Goal: Task Accomplishment & Management: Manage account settings

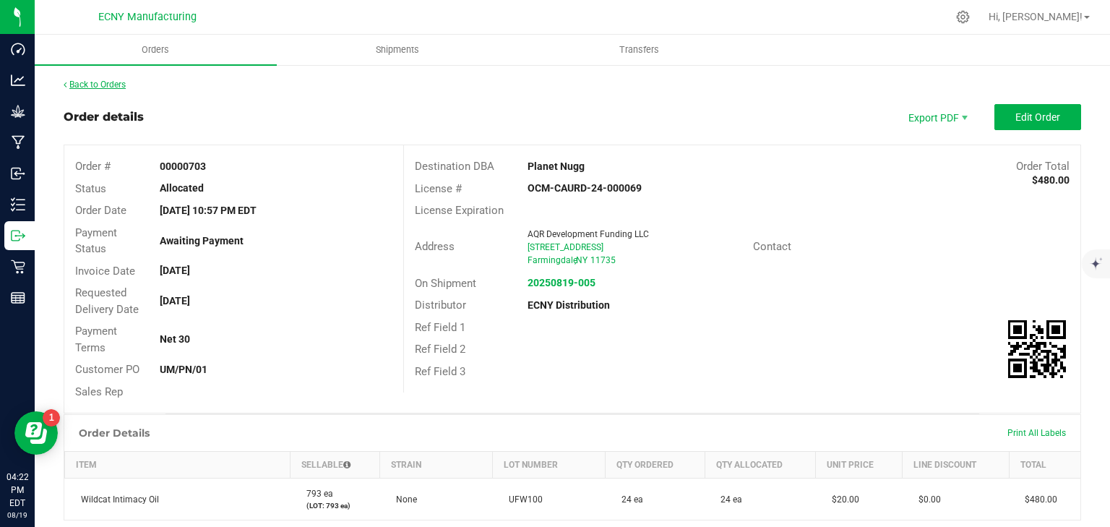
click at [113, 83] on link "Back to Orders" at bounding box center [95, 85] width 62 height 10
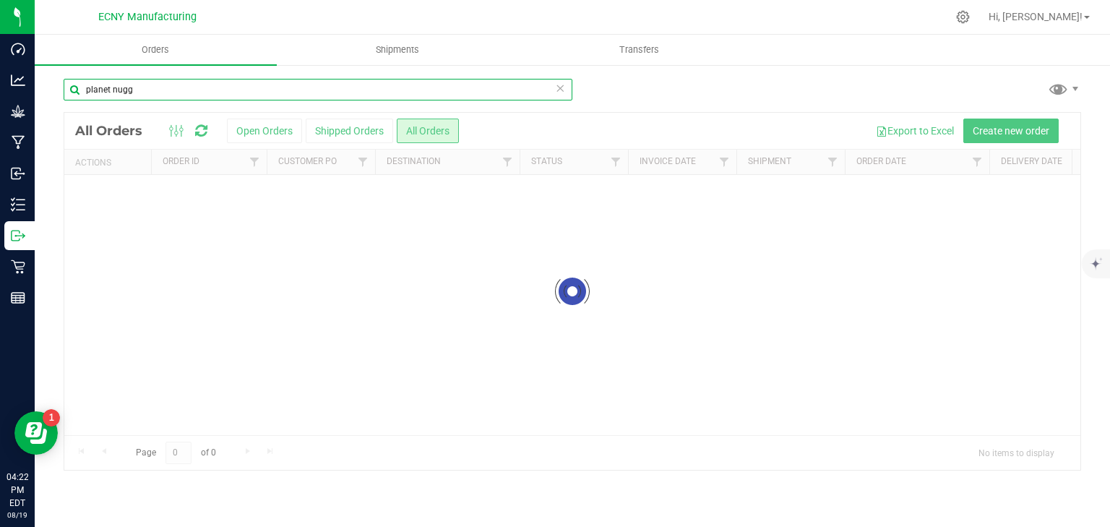
click at [165, 93] on input "planet nugg" at bounding box center [318, 90] width 509 height 22
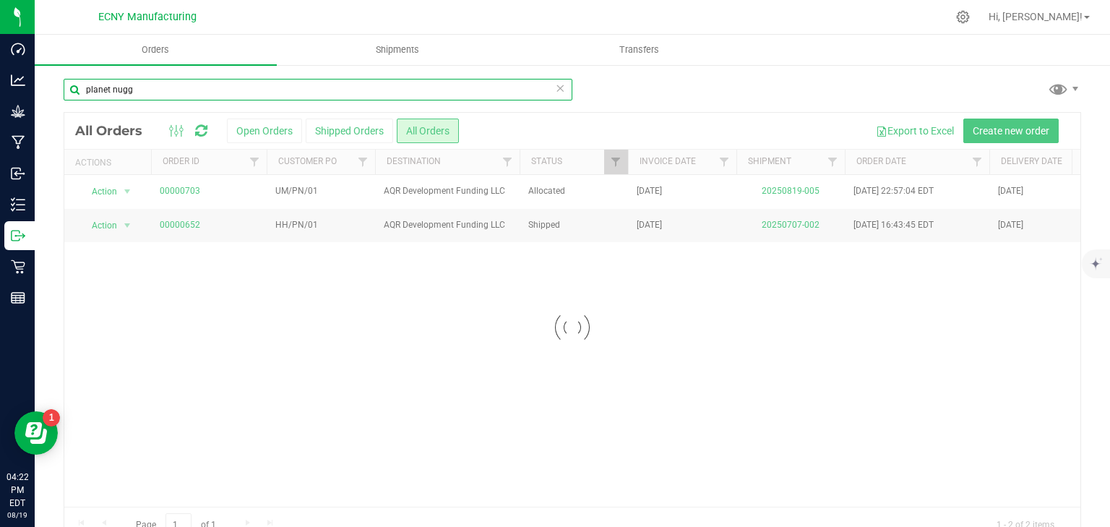
click at [165, 93] on input "planet nugg" at bounding box center [318, 90] width 509 height 22
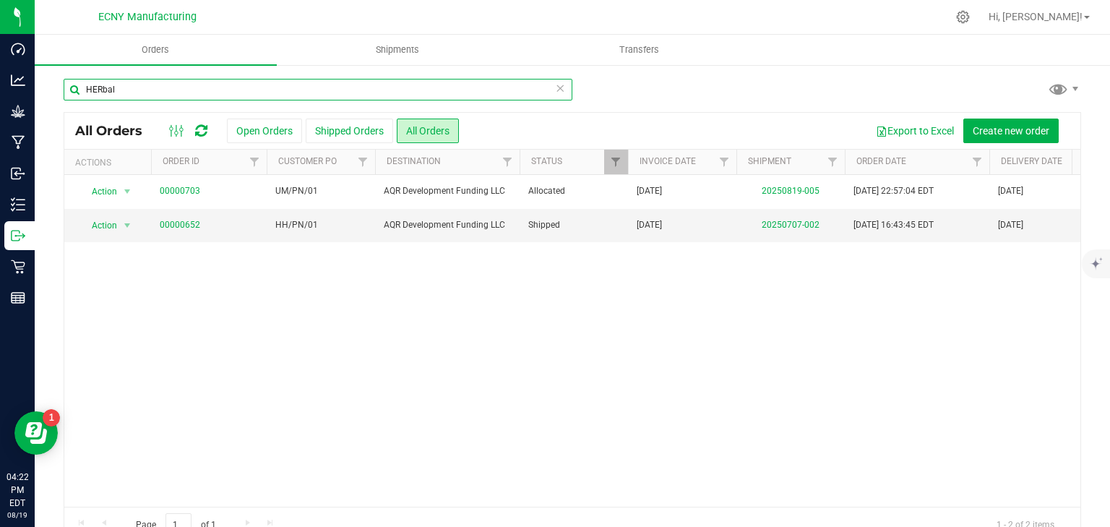
type input "HERbal"
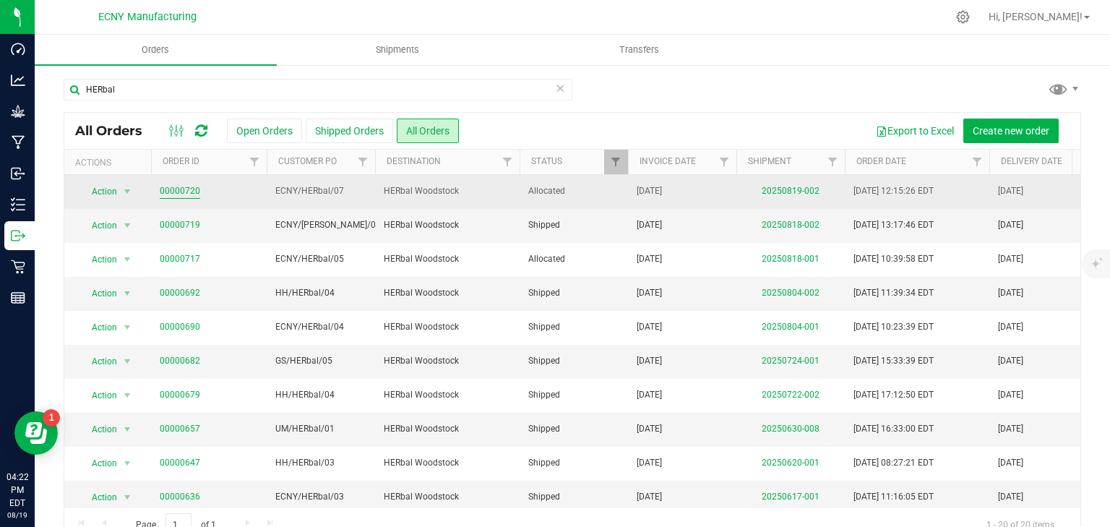
click at [194, 187] on link "00000720" at bounding box center [180, 191] width 40 height 14
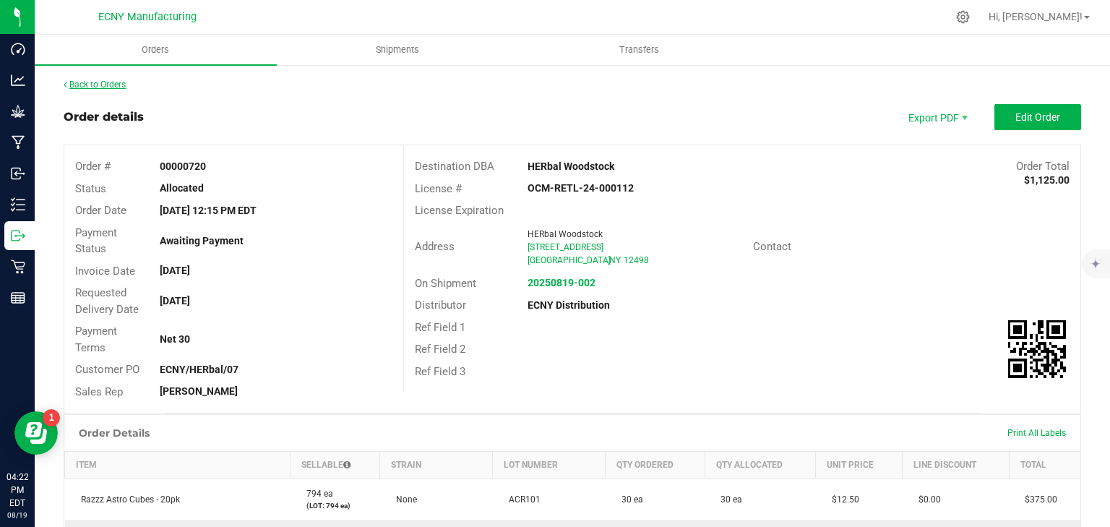
click at [90, 81] on link "Back to Orders" at bounding box center [95, 85] width 62 height 10
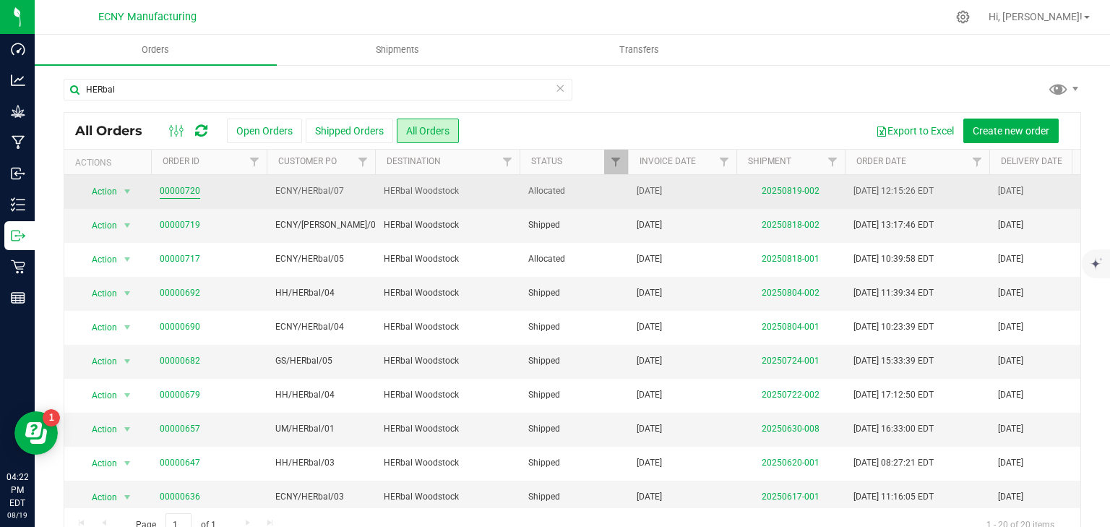
click at [173, 192] on link "00000720" at bounding box center [180, 191] width 40 height 14
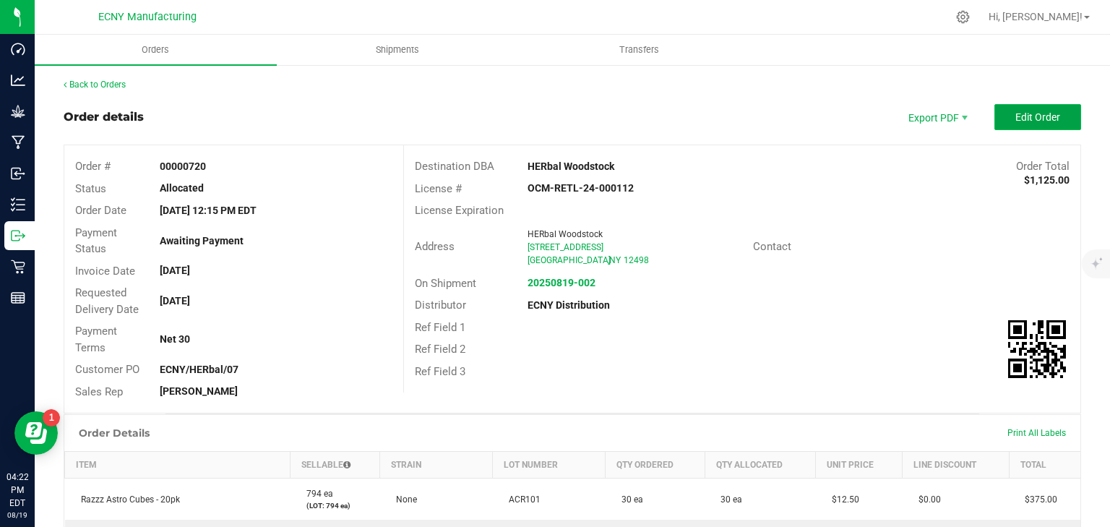
click at [1026, 122] on span "Edit Order" at bounding box center [1038, 117] width 45 height 12
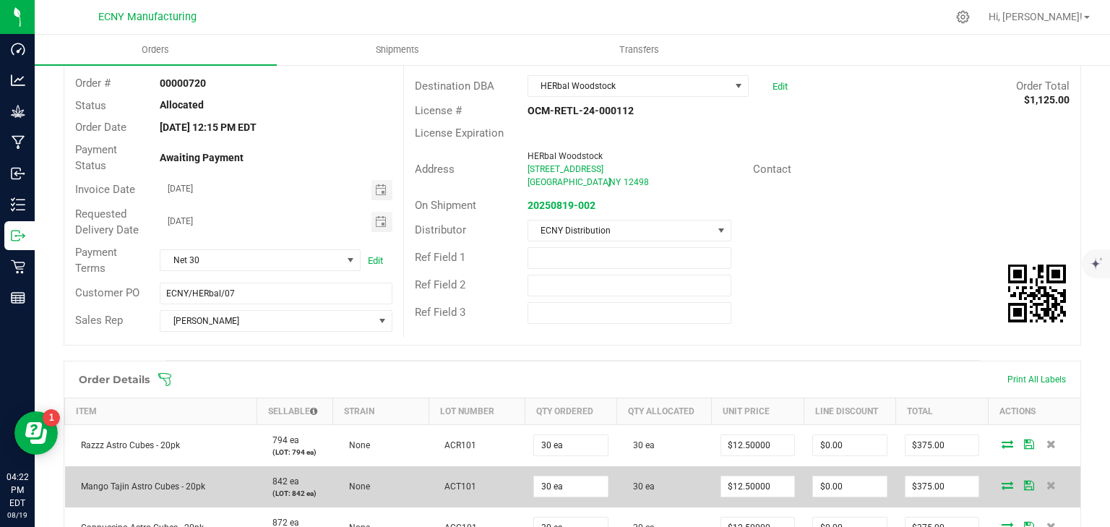
scroll to position [231, 0]
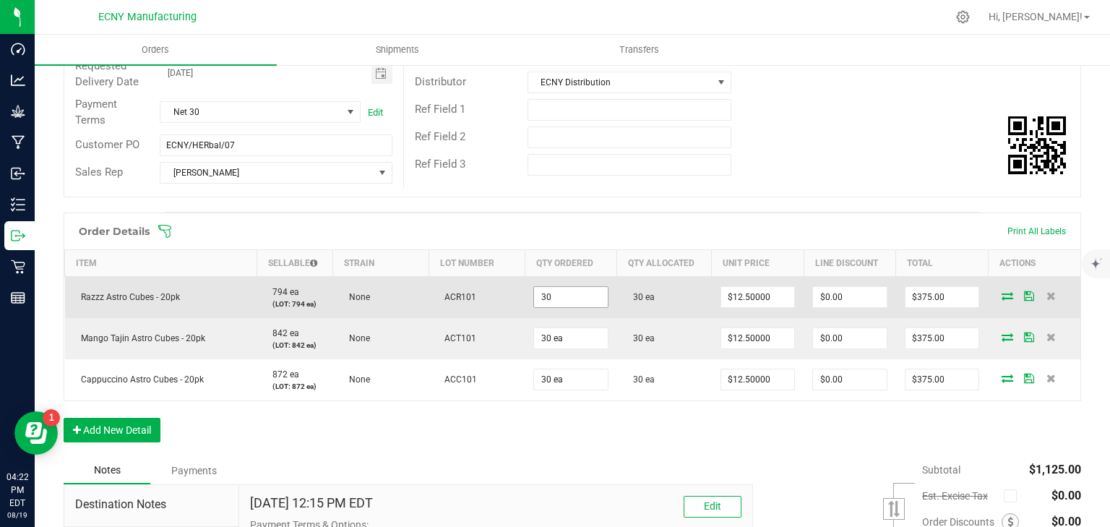
click at [570, 295] on input "30" at bounding box center [571, 297] width 74 height 20
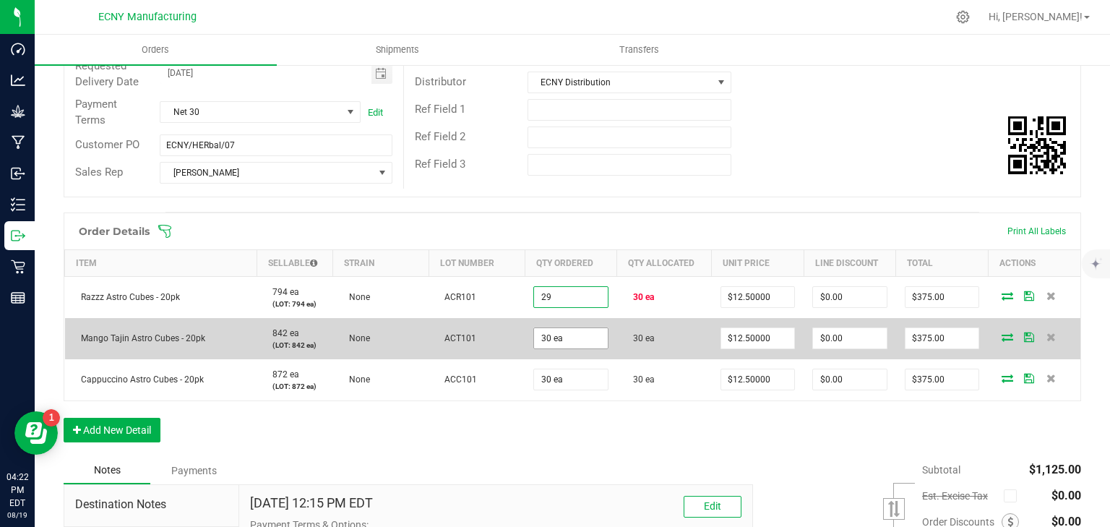
type input "29 ea"
type input "$362.50"
click at [586, 330] on input "30" at bounding box center [571, 338] width 74 height 20
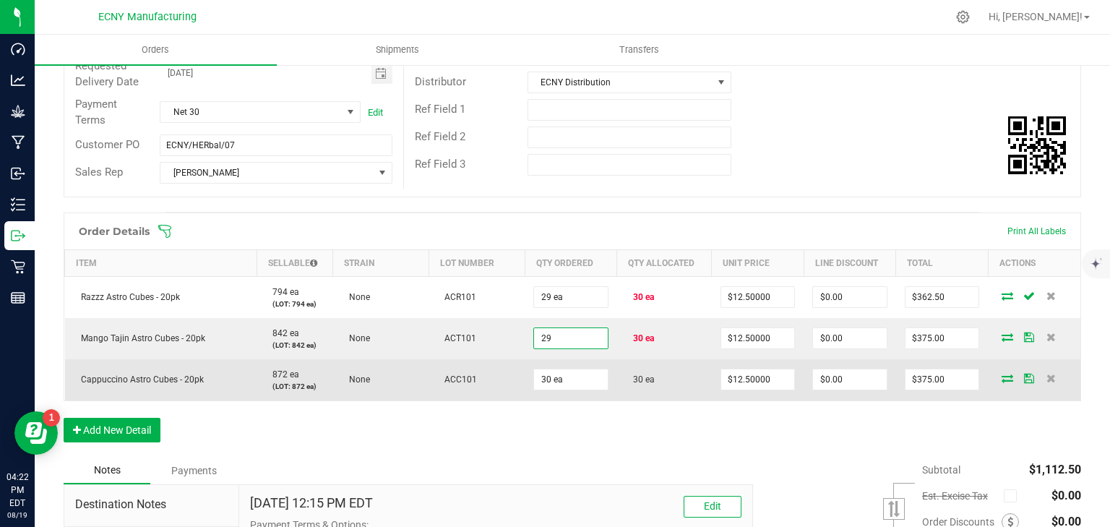
type input "29 ea"
type input "$362.50"
click at [578, 365] on td "30 ea" at bounding box center [571, 379] width 93 height 41
click at [577, 370] on input "30" at bounding box center [571, 379] width 74 height 20
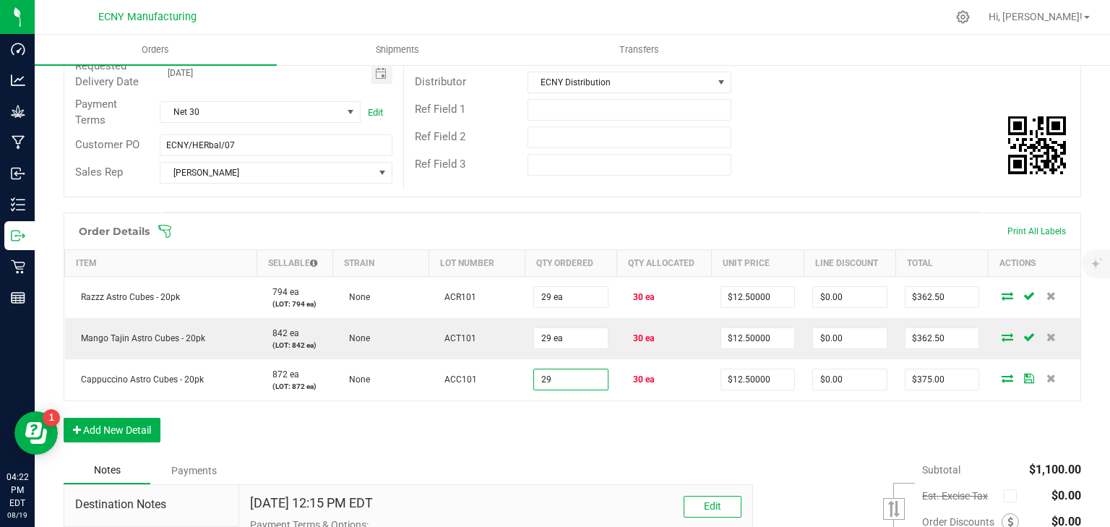
type input "29 ea"
type input "$362.50"
click at [578, 419] on div "Order Details Print All Labels Item Sellable Strain Lot Number Qty Ordered Qty …" at bounding box center [573, 335] width 1018 height 244
click at [110, 425] on button "Add New Detail" at bounding box center [112, 430] width 97 height 25
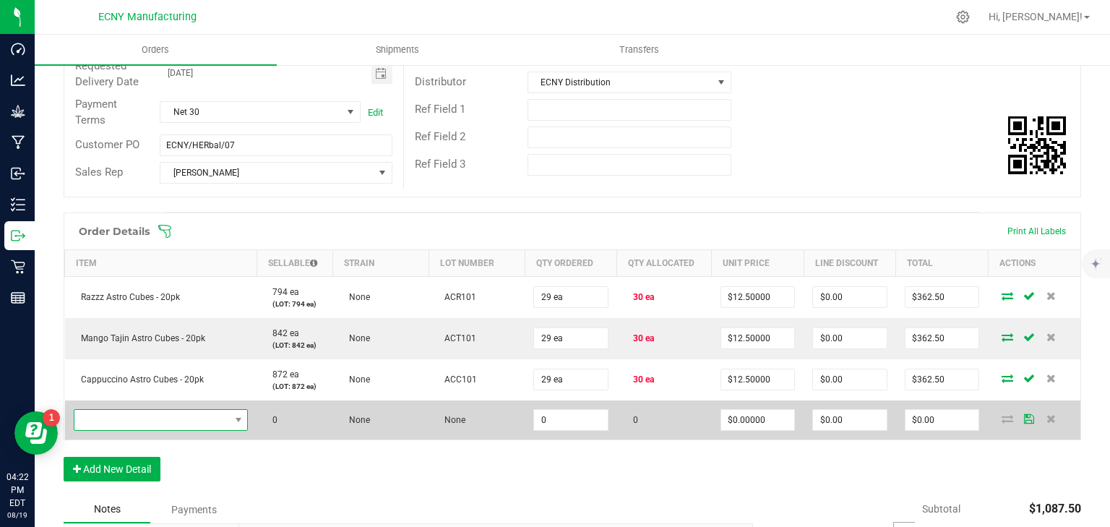
click at [153, 422] on span "NO DATA FOUND" at bounding box center [151, 420] width 155 height 20
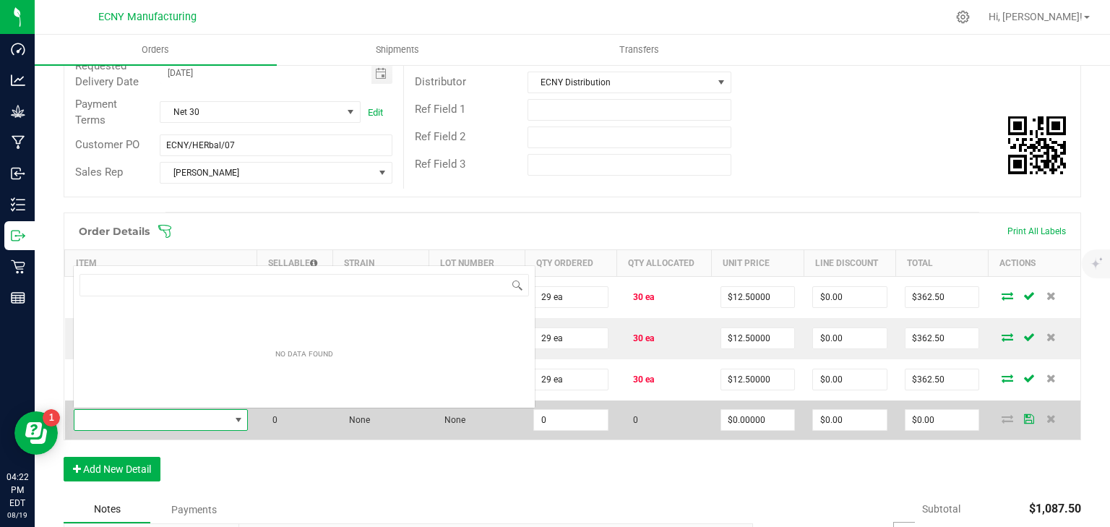
scroll to position [21, 171]
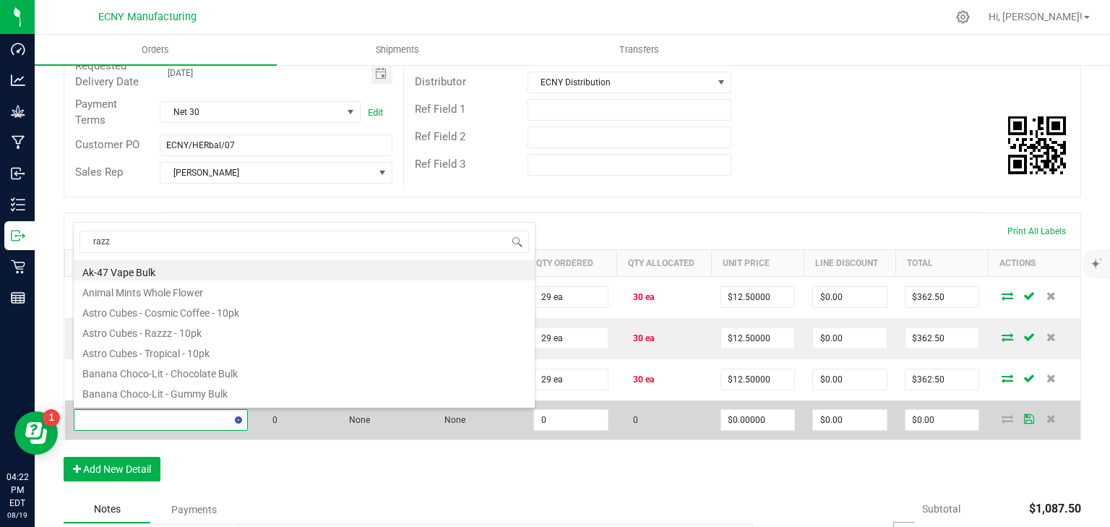
type input "razzz"
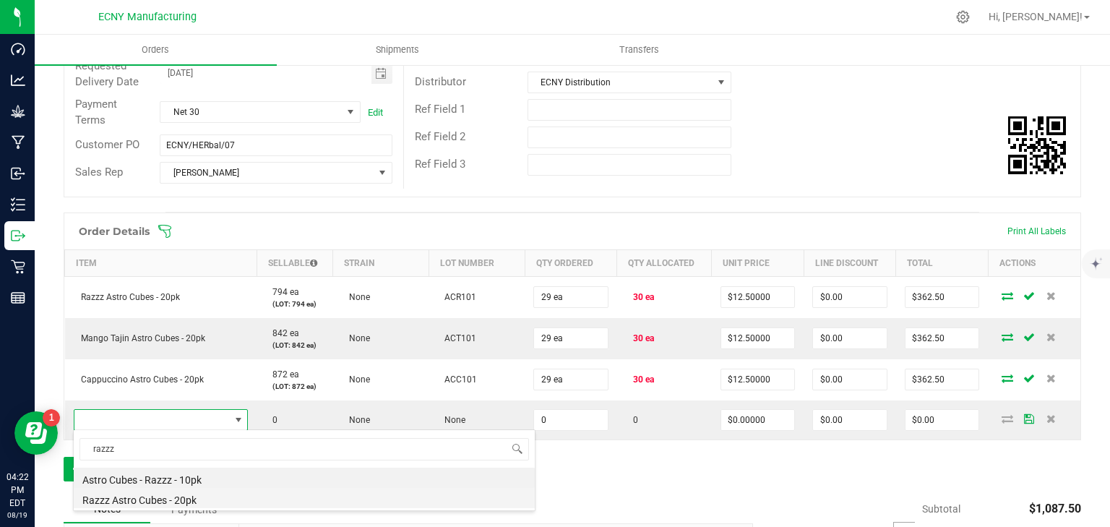
click at [188, 499] on li "Razzz Astro Cubes - 20pk" at bounding box center [304, 498] width 461 height 20
type input "0 ea"
type input "$12.50000"
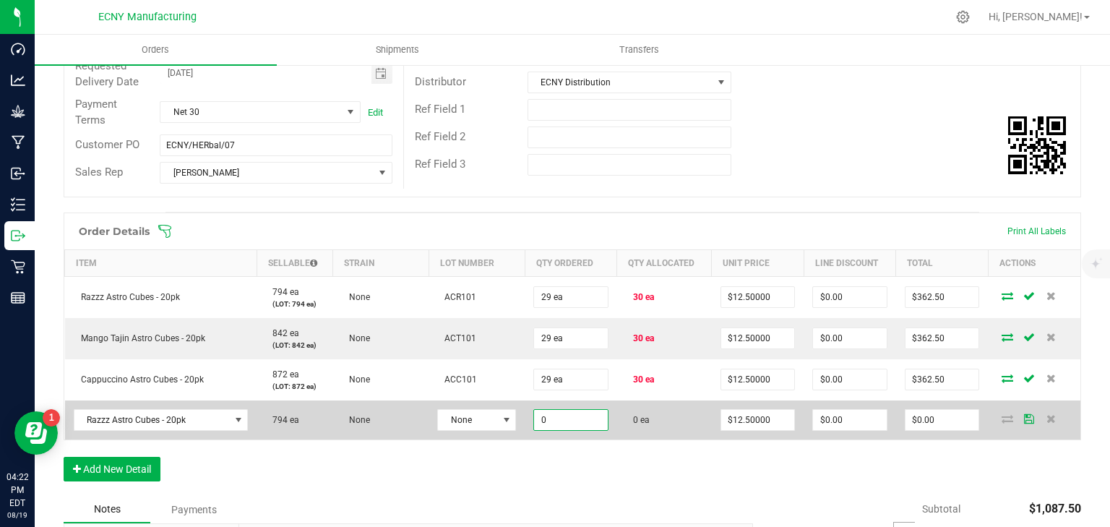
click at [552, 422] on input "0" at bounding box center [571, 420] width 74 height 20
type input "1 ea"
type input "$12.50"
click at [473, 424] on span "None" at bounding box center [467, 420] width 59 height 20
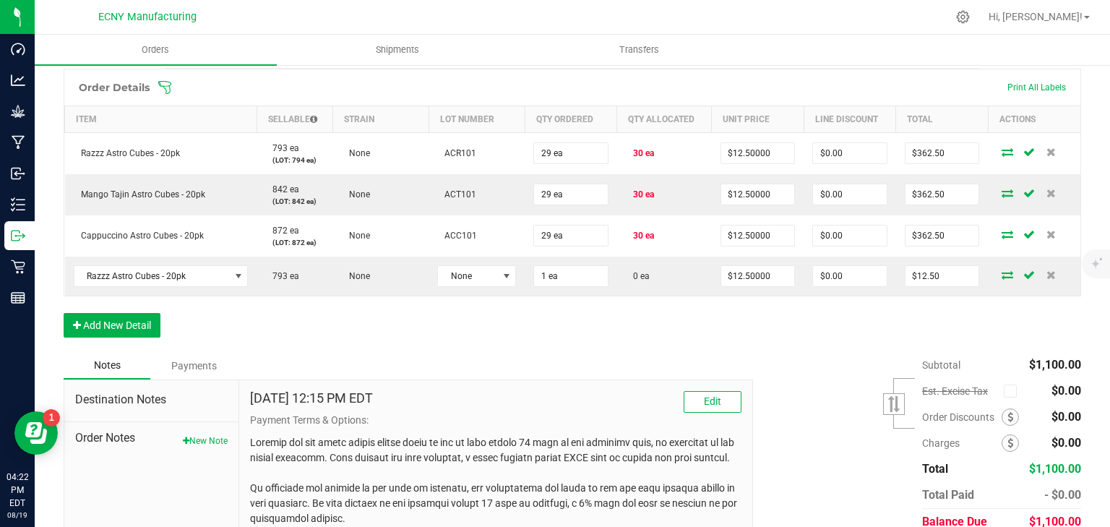
scroll to position [405, 0]
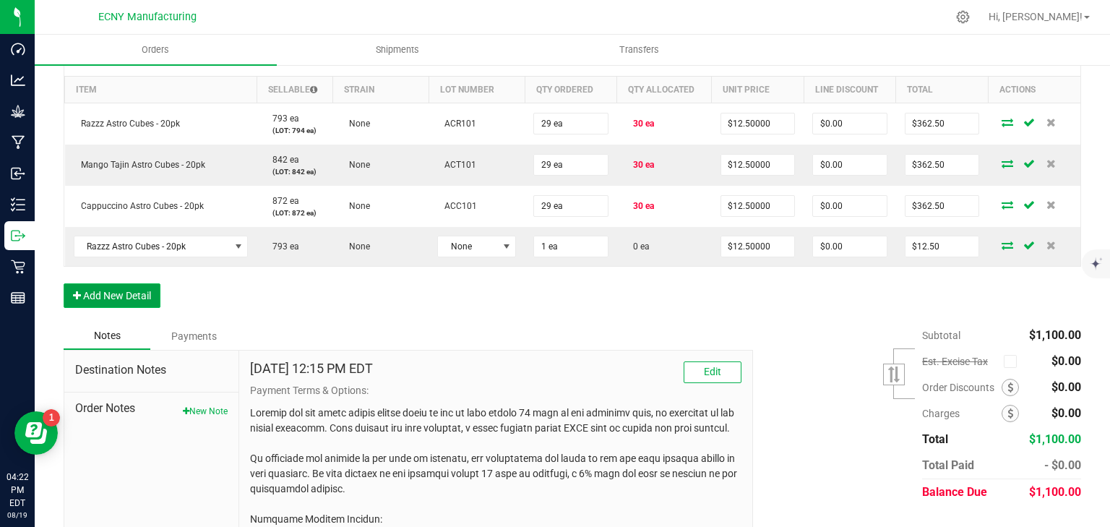
click at [126, 298] on button "Add New Detail" at bounding box center [112, 295] width 97 height 25
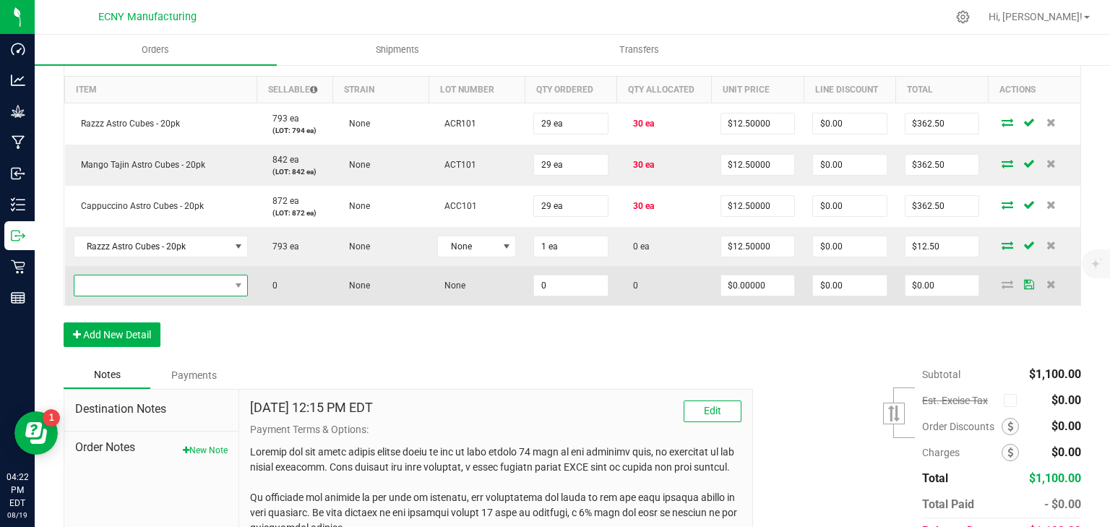
click at [136, 280] on span "NO DATA FOUND" at bounding box center [151, 285] width 155 height 20
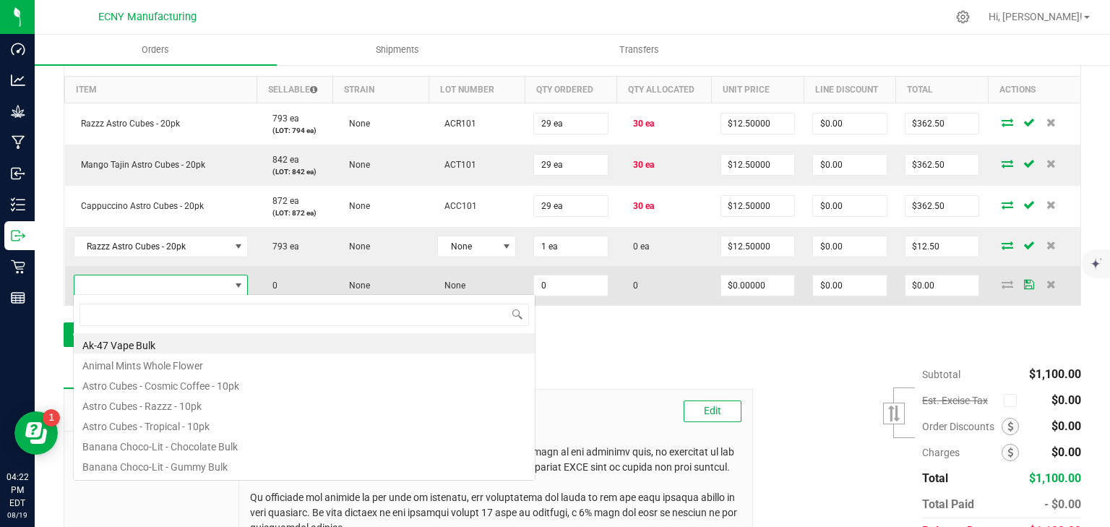
scroll to position [21, 171]
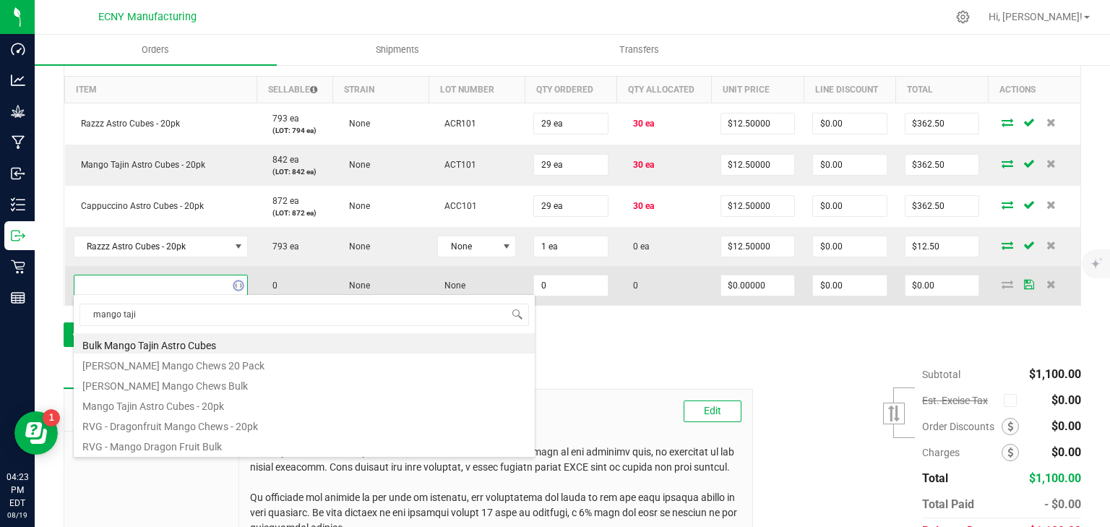
type input "mango tajin"
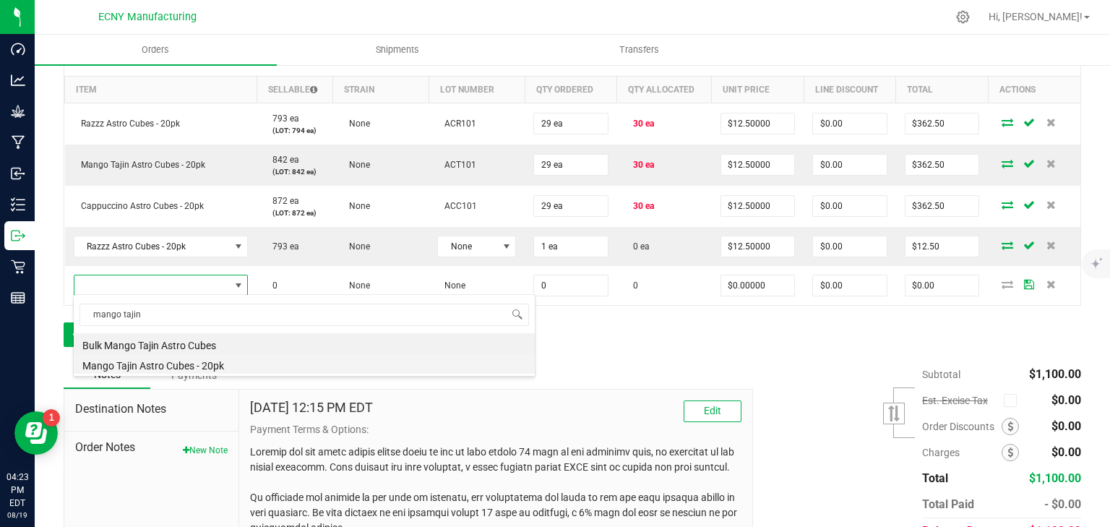
click at [188, 367] on li "Mango Tajin Astro Cubes - 20pk" at bounding box center [304, 363] width 461 height 20
type input "0 ea"
type input "$12.50000"
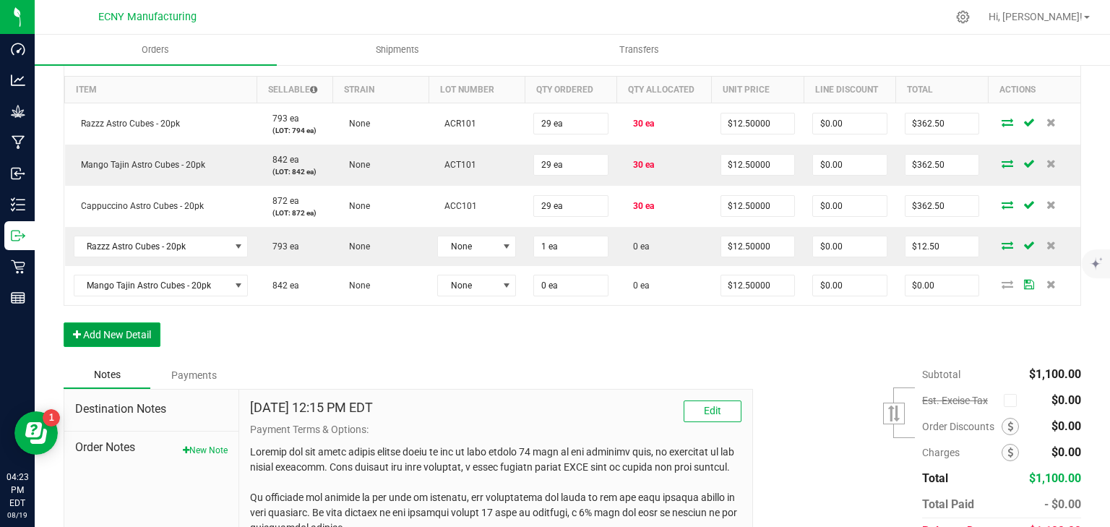
click at [152, 324] on button "Add New Detail" at bounding box center [112, 334] width 97 height 25
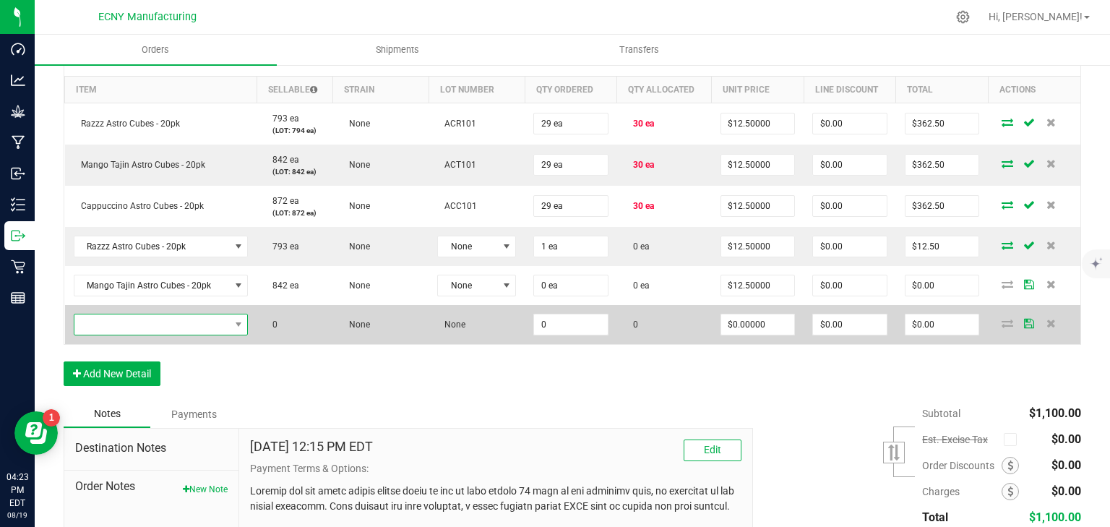
click at [163, 315] on span "NO DATA FOUND" at bounding box center [151, 324] width 155 height 20
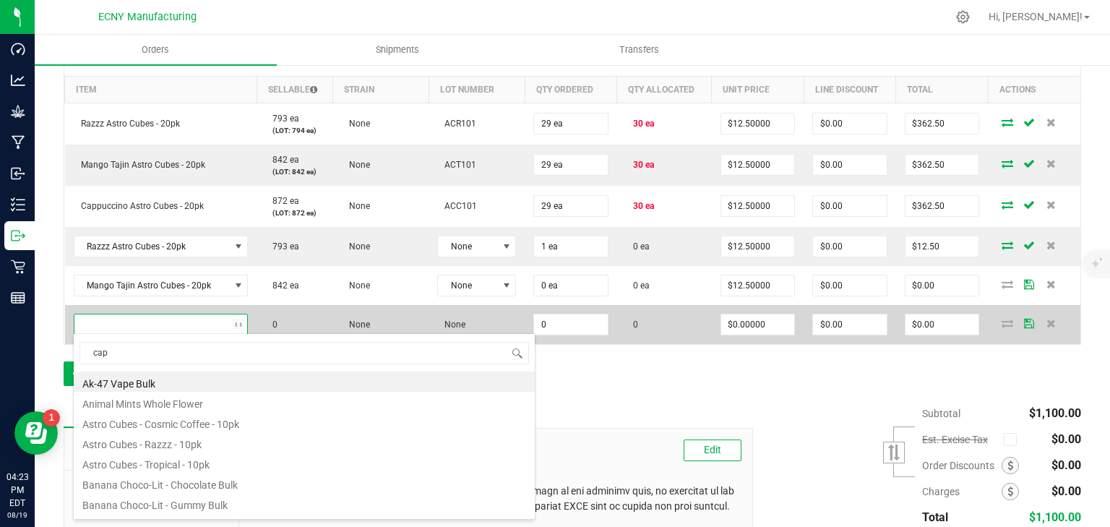
type input "[PERSON_NAME]"
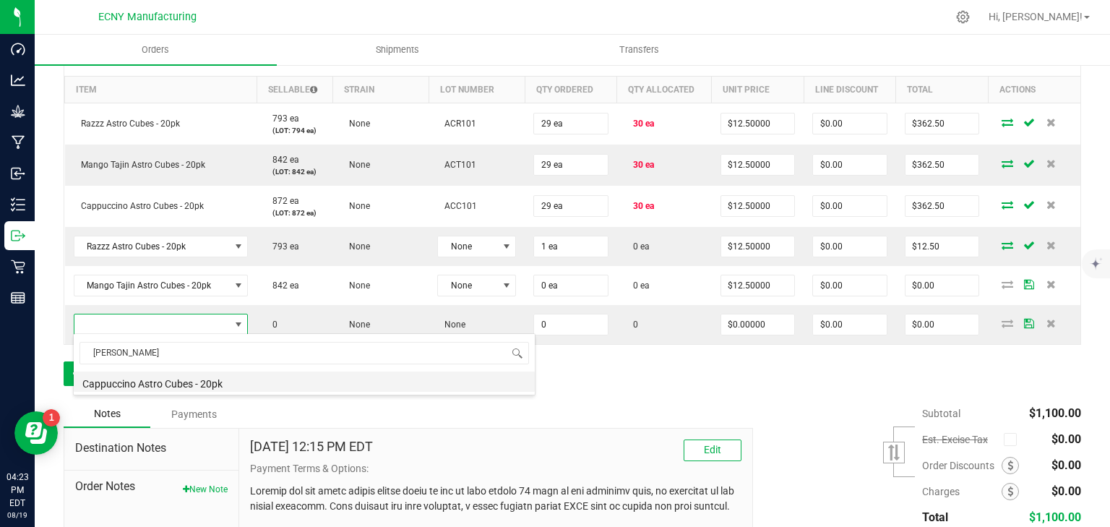
click at [160, 379] on li "Cappuccino Astro Cubes - 20pk" at bounding box center [304, 382] width 461 height 20
type input "0 ea"
type input "$12.50000"
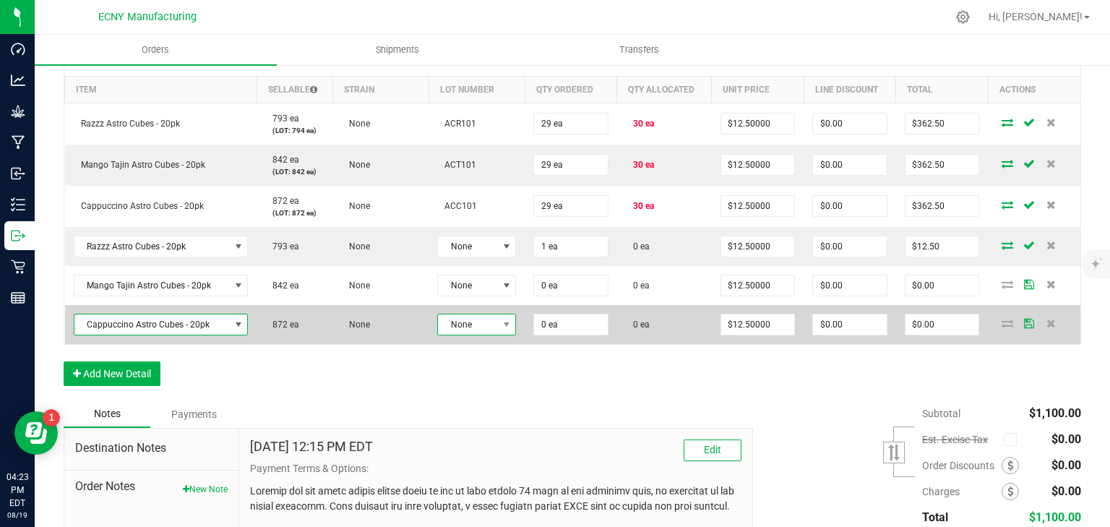
click at [489, 322] on span "None" at bounding box center [467, 324] width 59 height 20
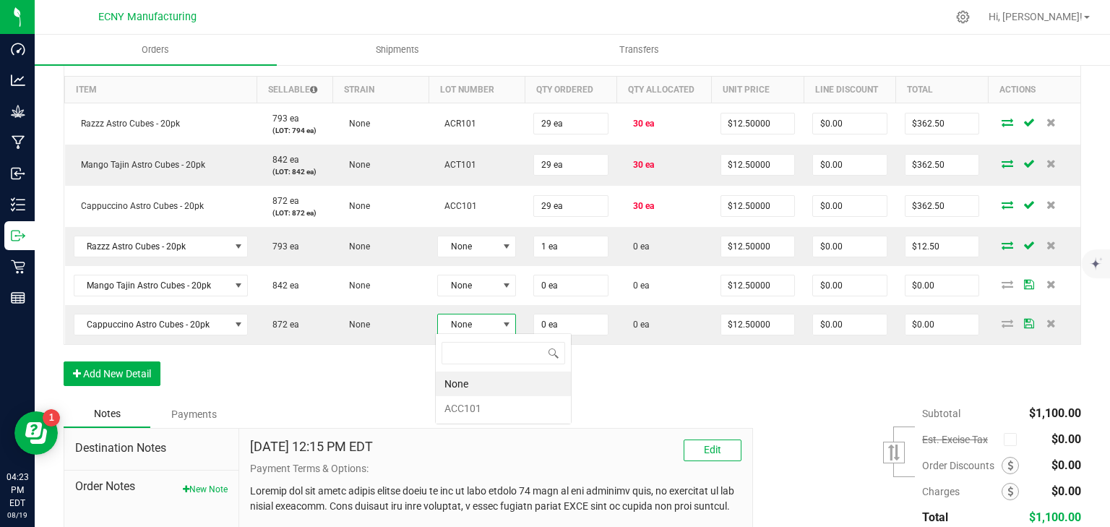
scroll to position [21, 77]
drag, startPoint x: 468, startPoint y: 405, endPoint x: 471, endPoint y: 332, distance: 72.3
click at [468, 403] on li "ACC101" at bounding box center [503, 408] width 135 height 25
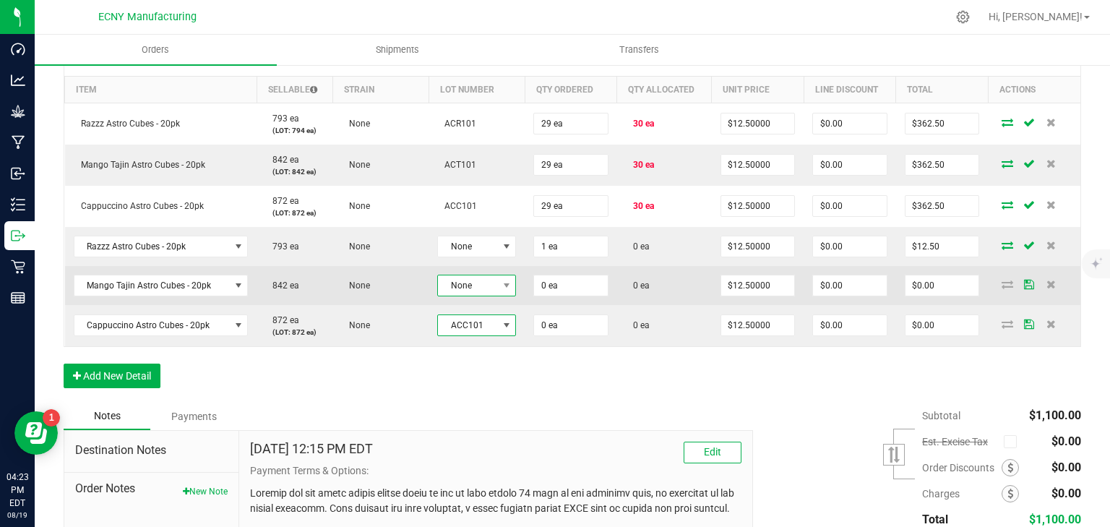
click at [469, 286] on span "None" at bounding box center [467, 285] width 59 height 20
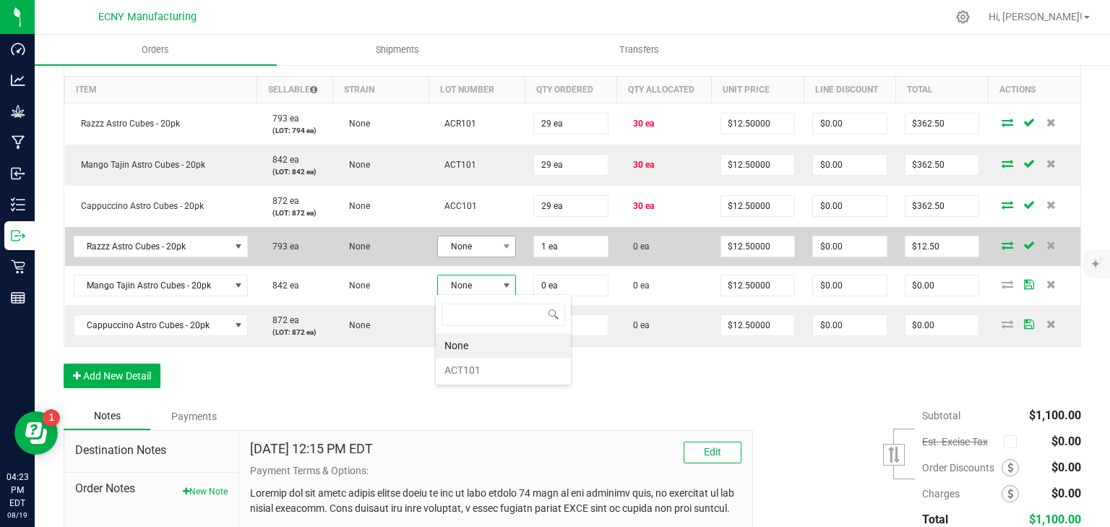
drag, startPoint x: 481, startPoint y: 364, endPoint x: 439, endPoint y: 250, distance: 121.4
click at [481, 359] on li "ACT101" at bounding box center [503, 370] width 135 height 25
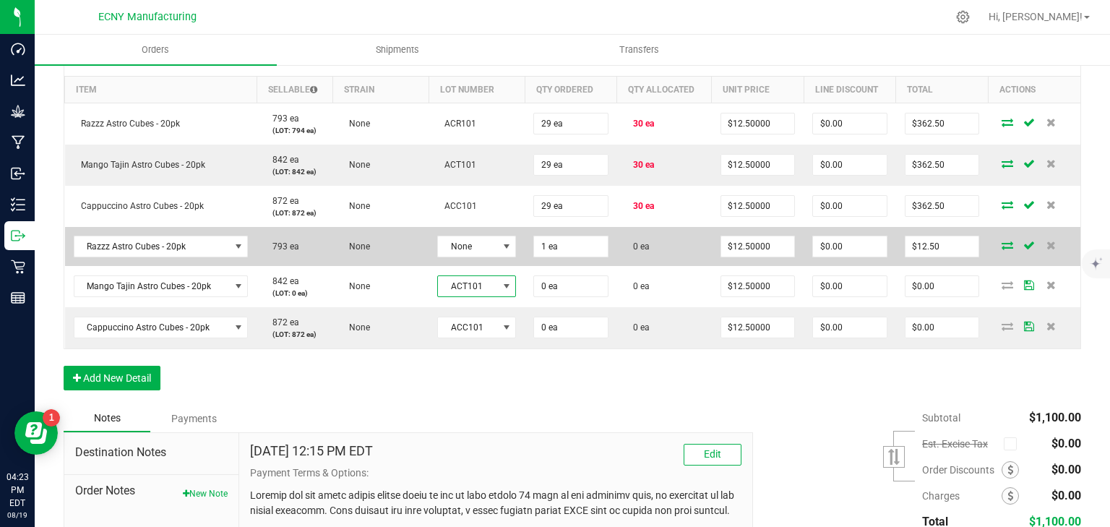
click at [440, 228] on td "None" at bounding box center [477, 246] width 96 height 39
click at [466, 243] on span "None" at bounding box center [467, 246] width 59 height 20
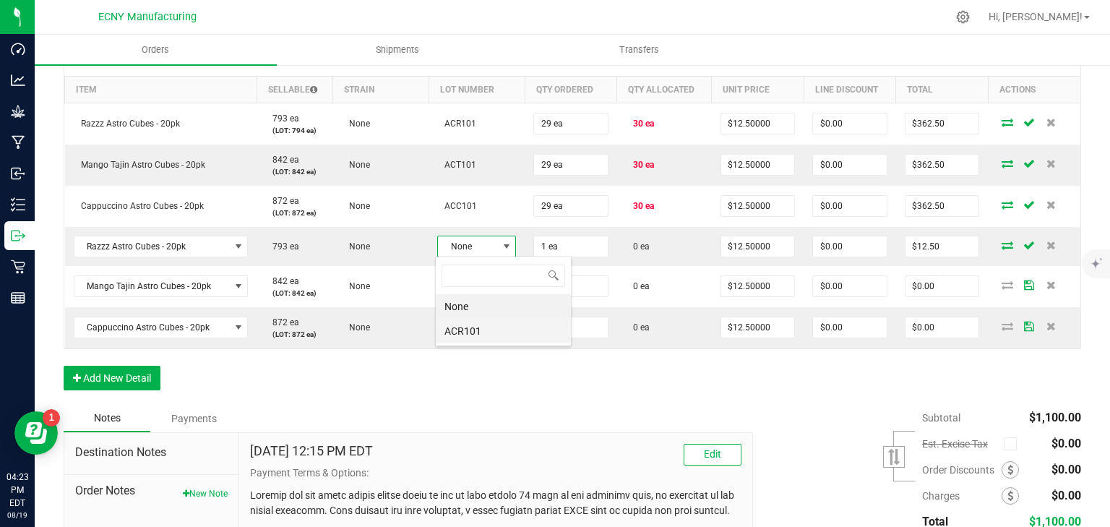
click at [474, 335] on li "ACR101" at bounding box center [503, 331] width 135 height 25
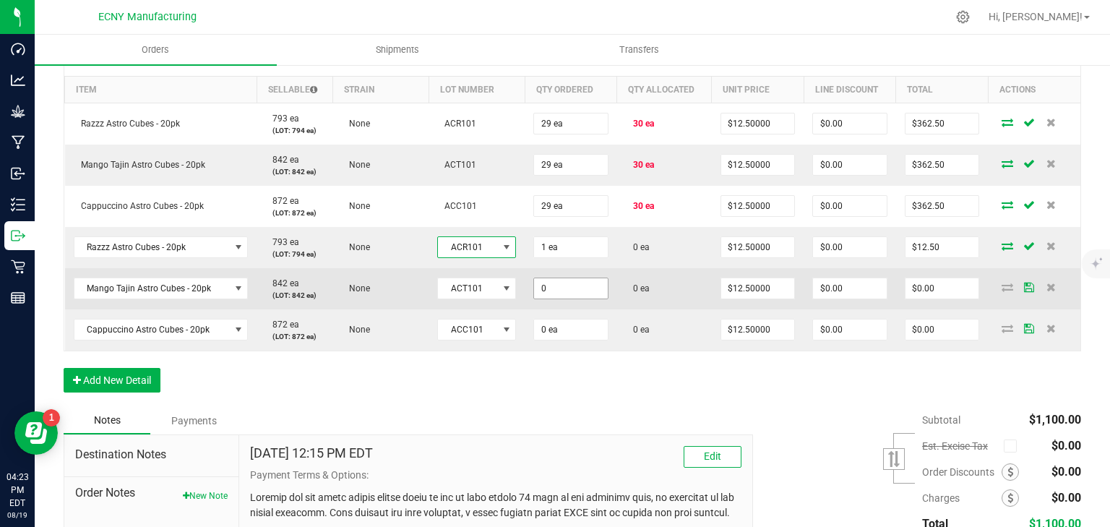
click at [576, 280] on input "0" at bounding box center [571, 288] width 74 height 20
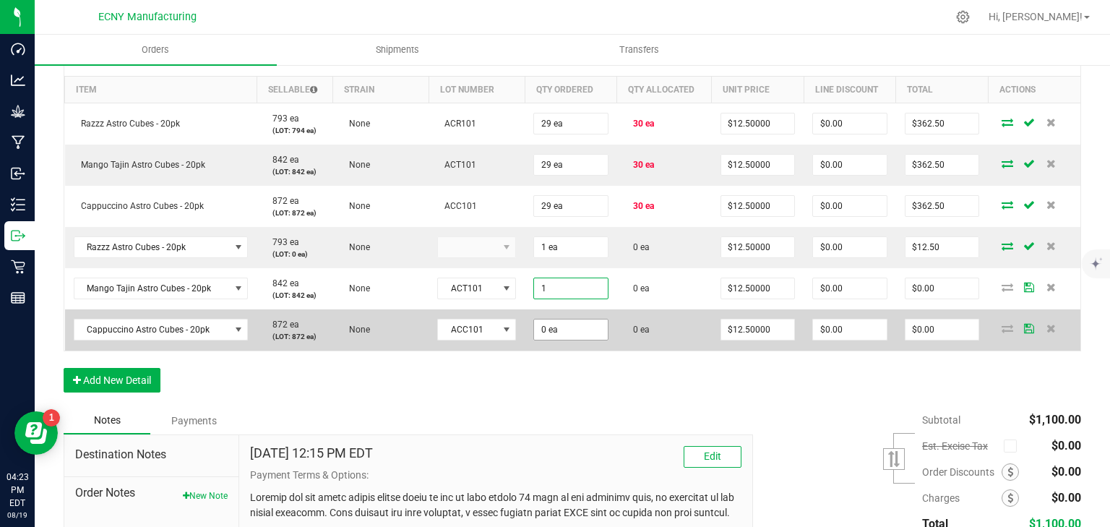
type input "1 ea"
type input "$12.50"
click at [576, 332] on input "0" at bounding box center [571, 329] width 74 height 20
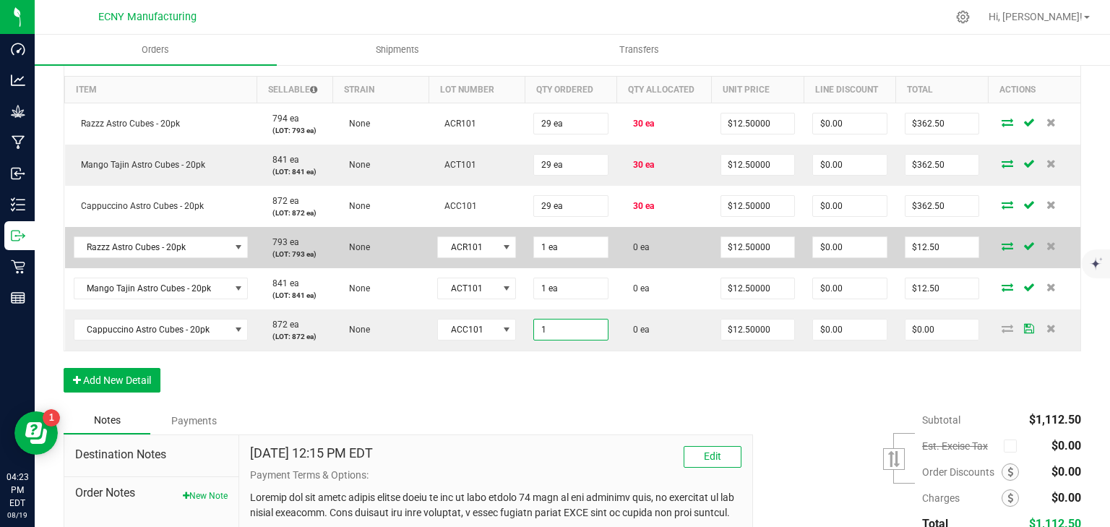
type input "1 ea"
type input "$12.50"
click at [1003, 241] on icon at bounding box center [1008, 245] width 12 height 9
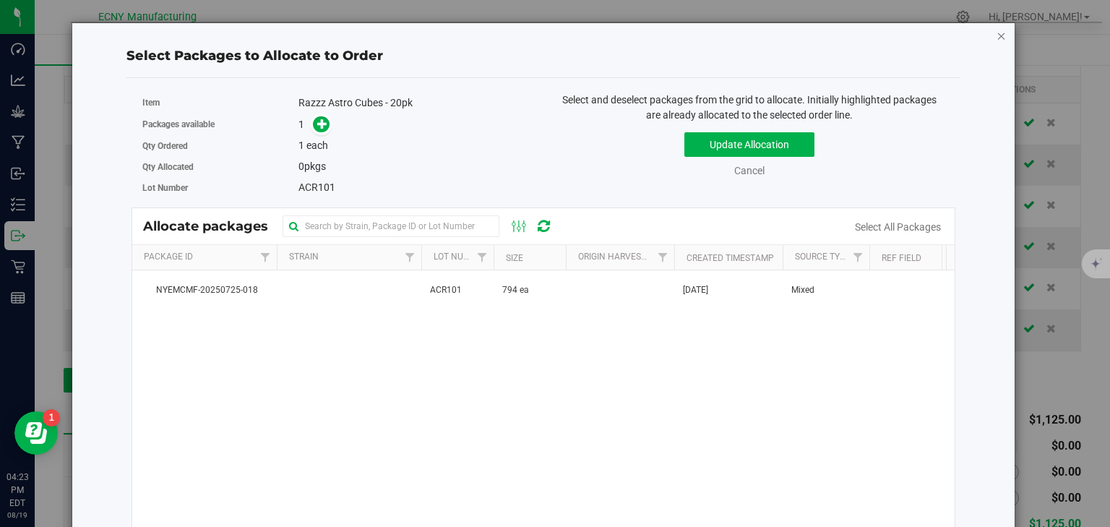
click at [997, 36] on icon "button" at bounding box center [1002, 35] width 10 height 17
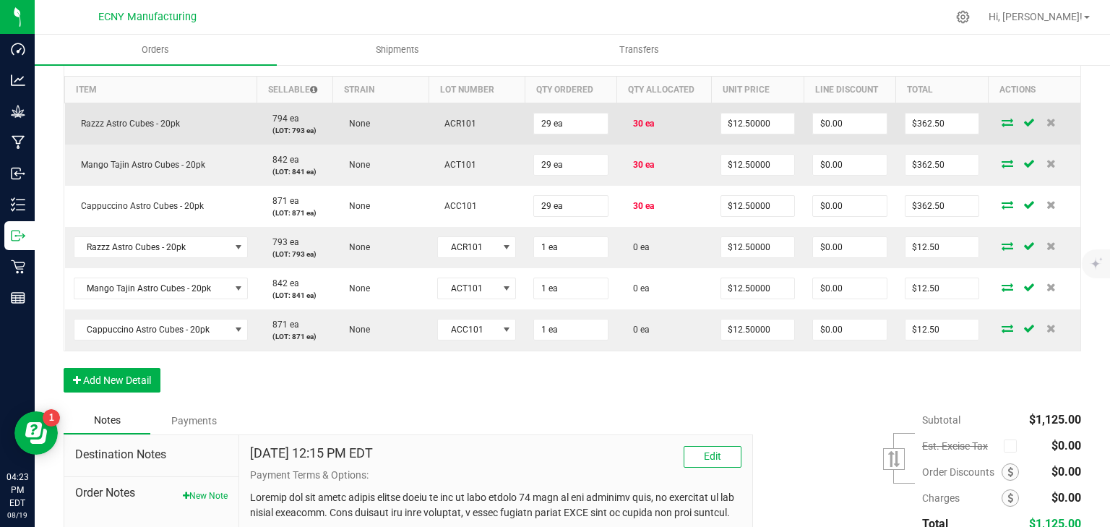
click at [651, 119] on td "30 ea" at bounding box center [664, 124] width 95 height 42
click at [639, 124] on span "30 ea" at bounding box center [640, 124] width 28 height 10
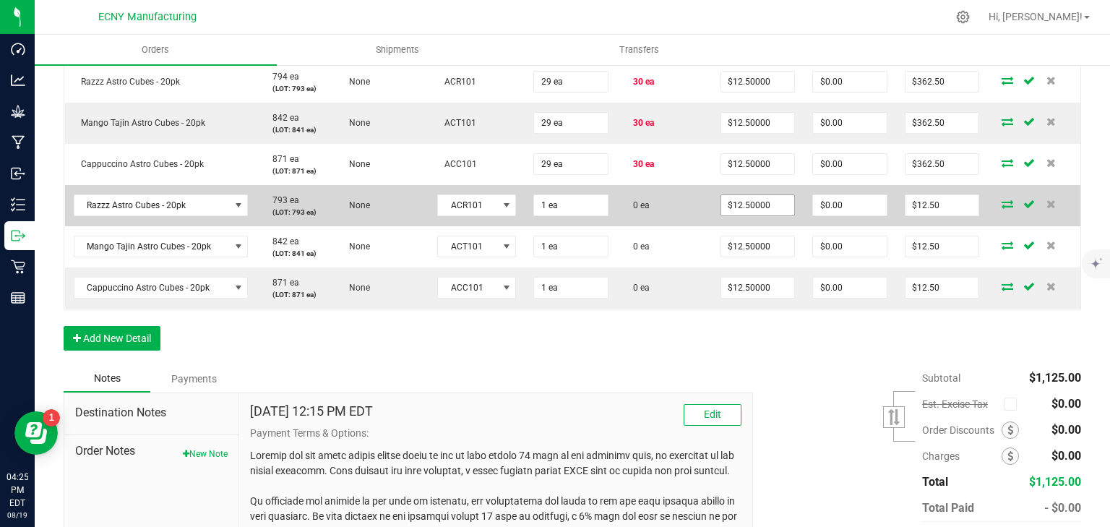
scroll to position [347, 0]
